Goal: Information Seeking & Learning: Learn about a topic

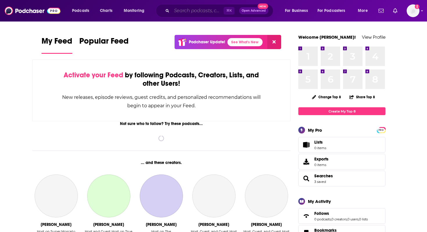
click at [197, 8] on input "Search podcasts, credits, & more..." at bounding box center [198, 10] width 52 height 9
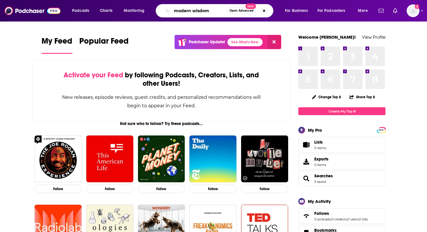
type input "modern wisdom"
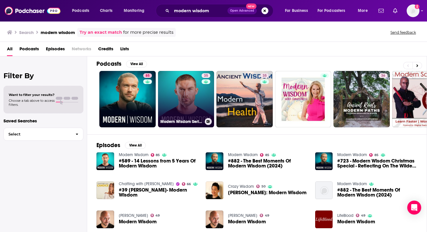
scroll to position [4, 0]
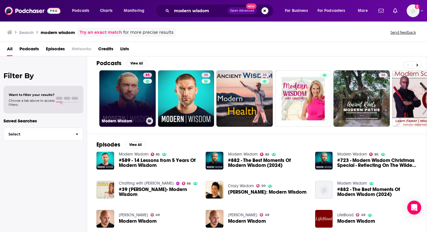
click at [138, 100] on link "85 Modern Wisdom" at bounding box center [127, 98] width 56 height 56
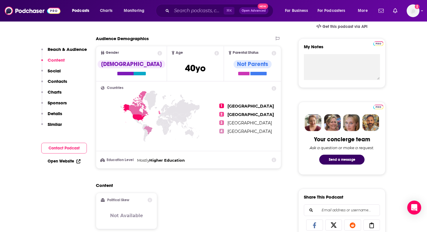
scroll to position [319, 0]
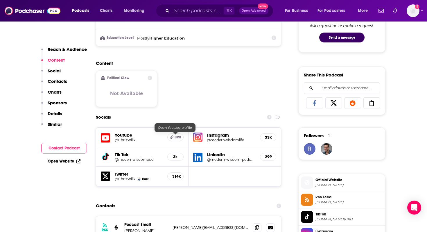
click at [173, 137] on icon at bounding box center [172, 137] width 4 height 4
